Goal: Information Seeking & Learning: Learn about a topic

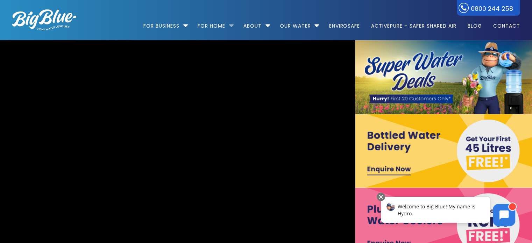
click at [227, 24] on li "For Home Get a water cooler for your home Short Term Water Cooler Hire For Even…" at bounding box center [215, 23] width 44 height 40
click at [300, 151] on video "[URL][DOMAIN_NAME]" at bounding box center [177, 187] width 785 height 323
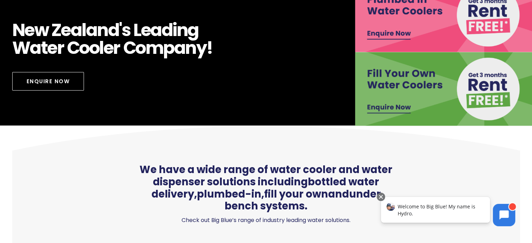
scroll to position [105, 0]
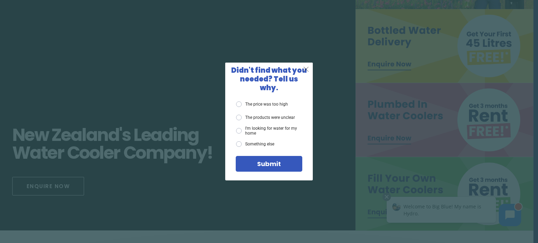
click at [306, 73] on span "X" at bounding box center [306, 69] width 6 height 9
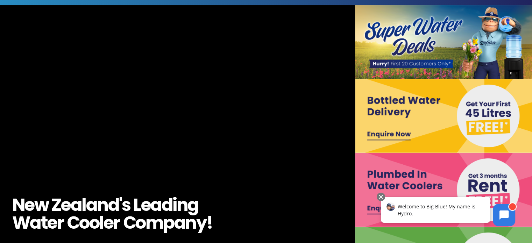
scroll to position [0, 0]
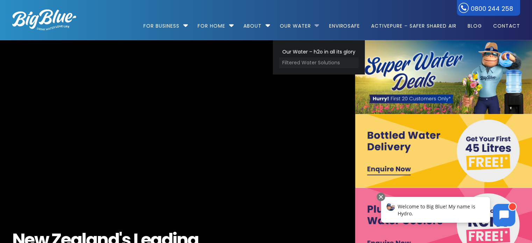
click at [311, 63] on link "Filtered Water Solutions" at bounding box center [318, 62] width 79 height 11
